Goal: Obtain resource: Download file/media

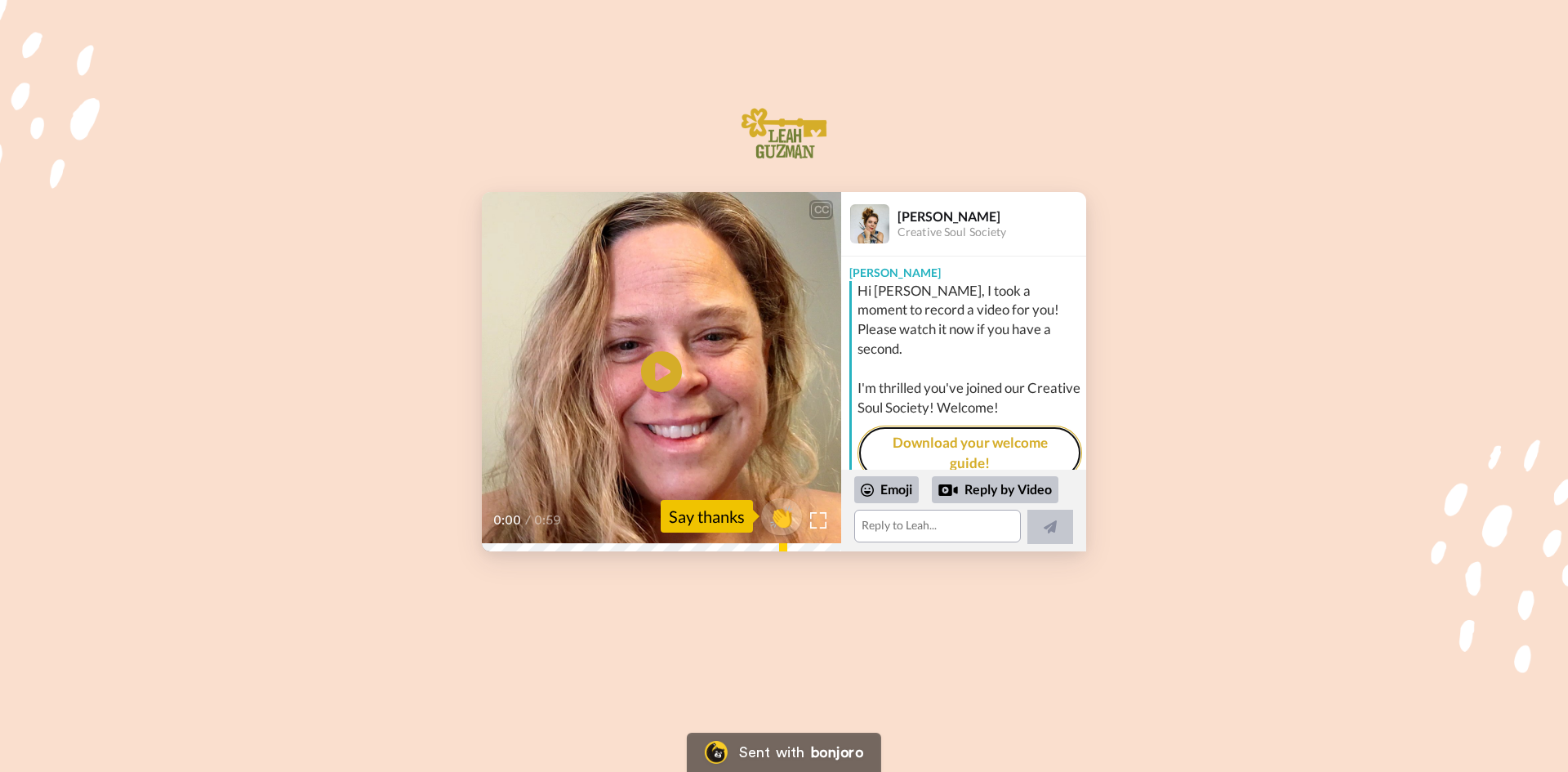
click at [968, 426] on link "Download your welcome guide!" at bounding box center [970, 453] width 225 height 55
click at [868, 520] on textarea at bounding box center [938, 526] width 167 height 33
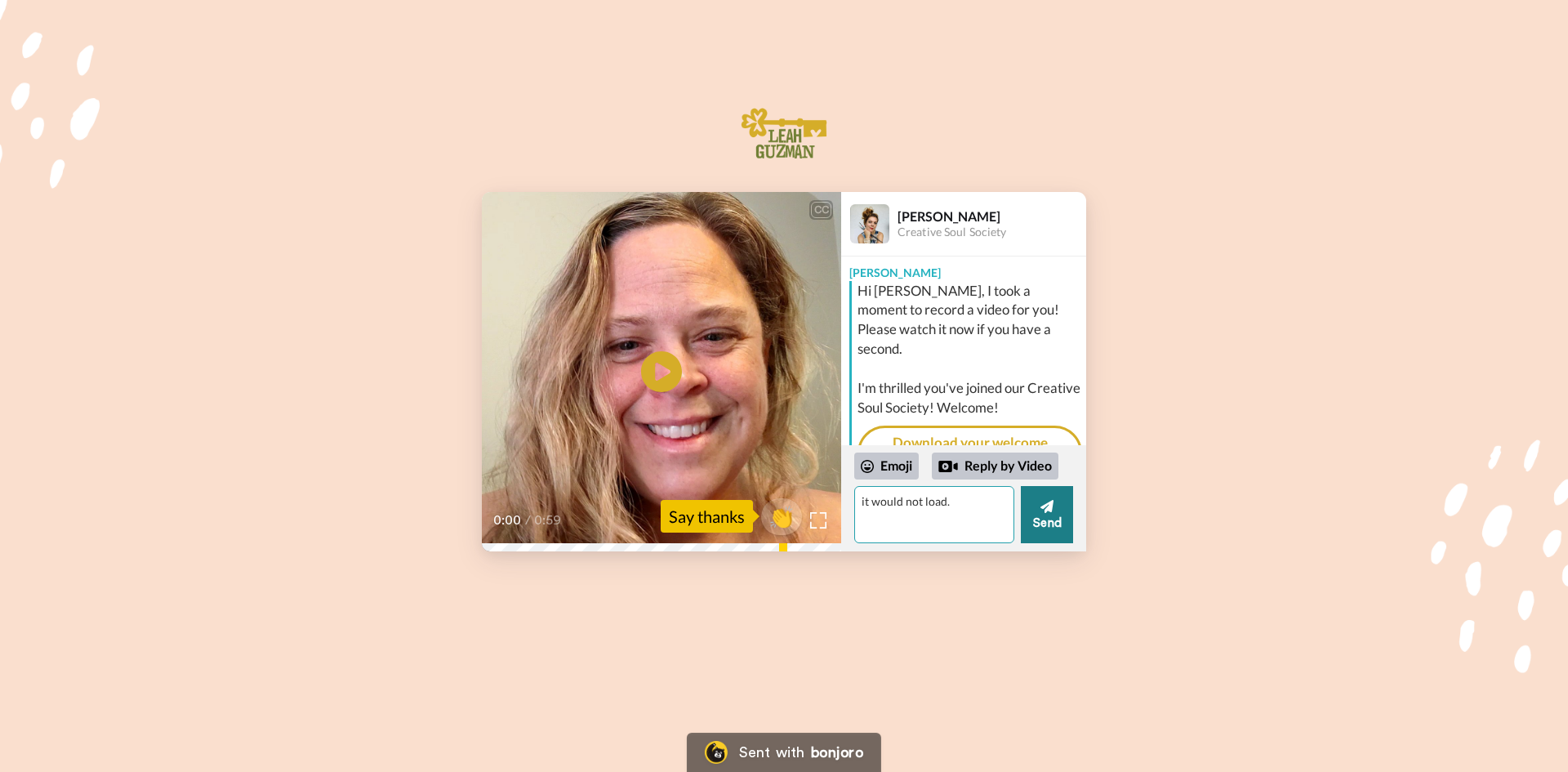
type textarea "it would not load."
click at [1036, 507] on button "Send" at bounding box center [1047, 515] width 53 height 57
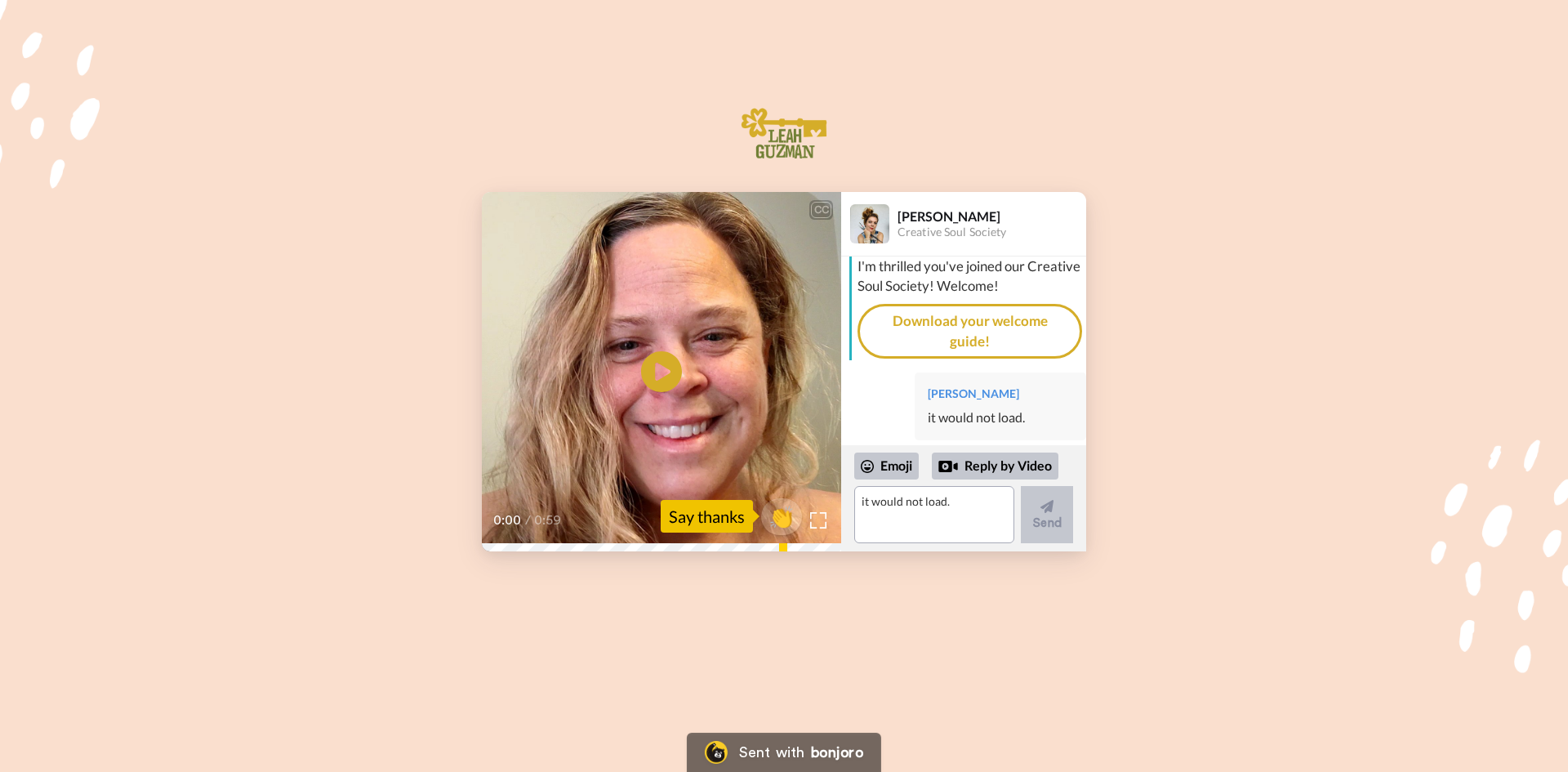
scroll to position [98, 0]
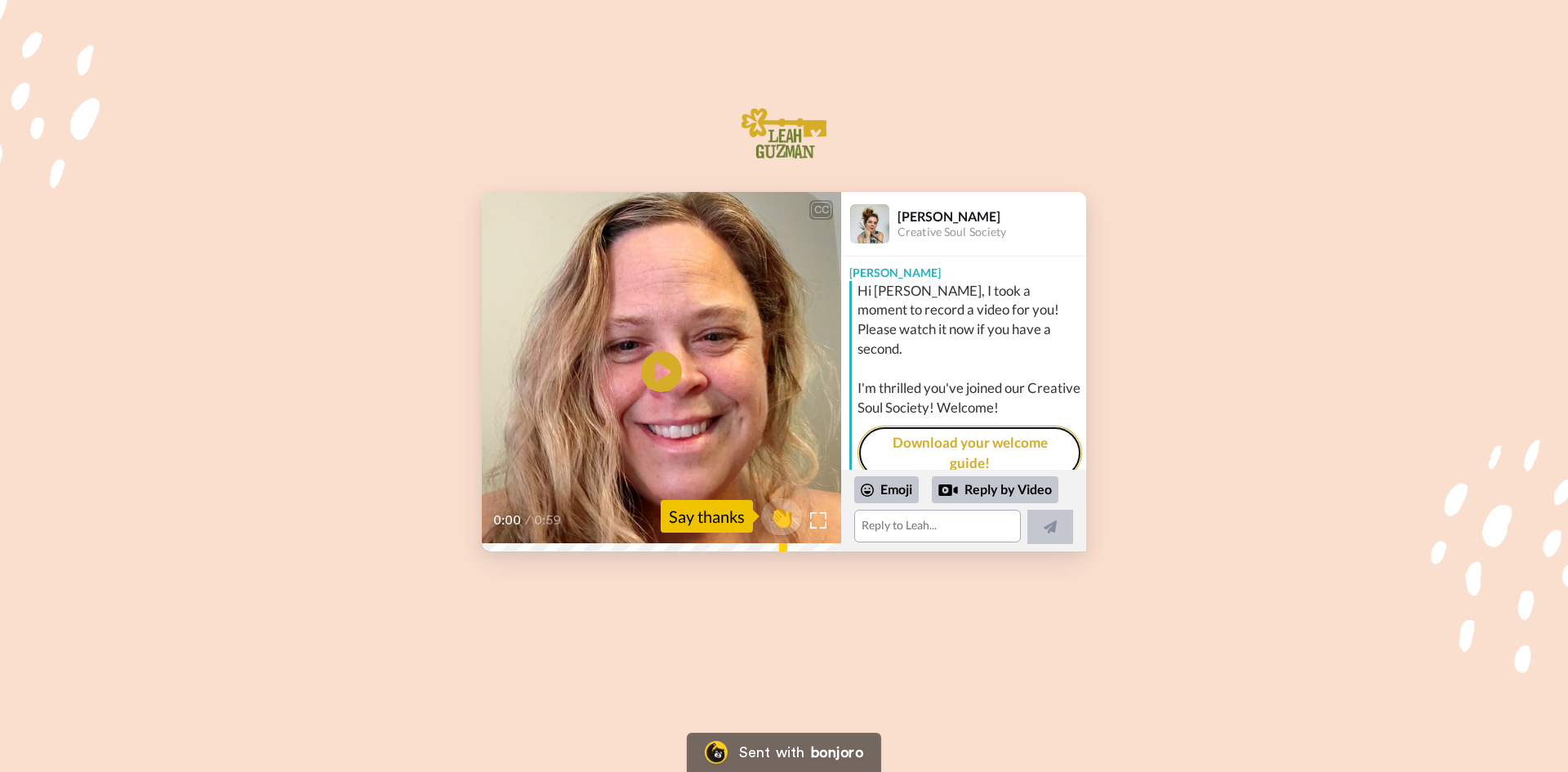
click at [937, 427] on link "Download your welcome guide!" at bounding box center [970, 453] width 225 height 55
